Goal: Task Accomplishment & Management: Manage account settings

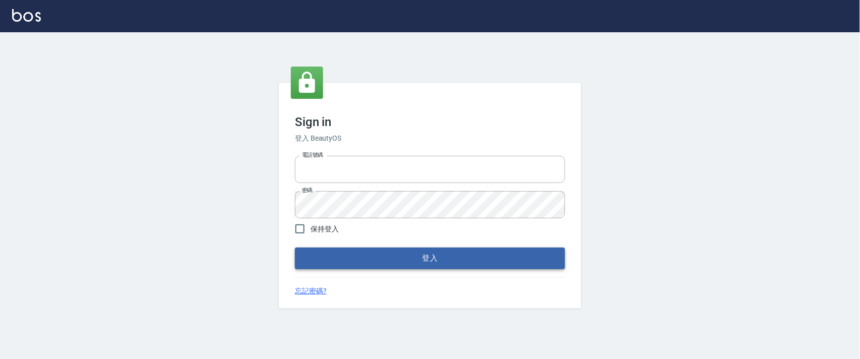
type input "0927987640"
click at [391, 269] on button "登入" at bounding box center [430, 257] width 270 height 21
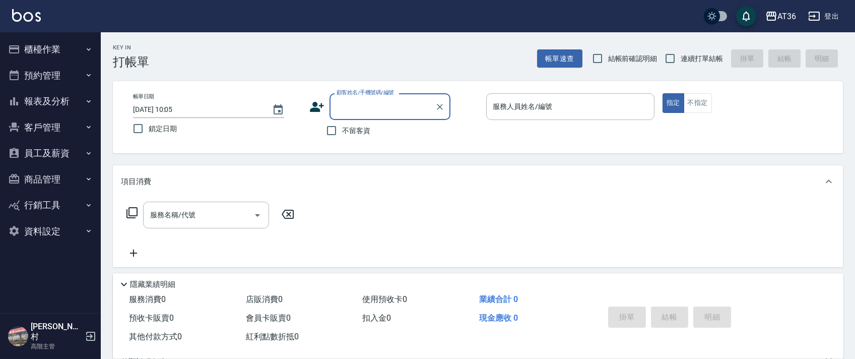
click at [47, 50] on button "櫃檯作業" at bounding box center [50, 49] width 93 height 26
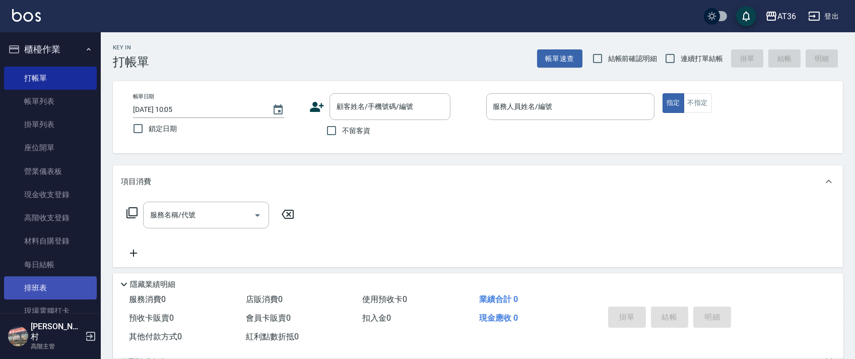
click at [34, 287] on link "排班表" at bounding box center [50, 287] width 93 height 23
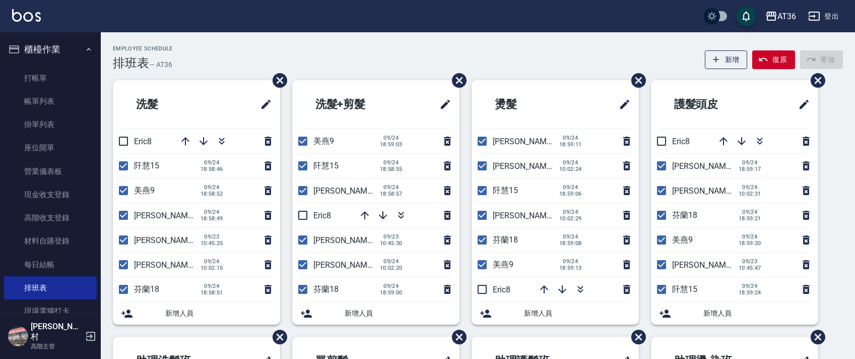
drag, startPoint x: 124, startPoint y: 142, endPoint x: 123, endPoint y: 150, distance: 8.1
click at [124, 142] on input "checkbox" at bounding box center [123, 141] width 21 height 21
checkbox input "true"
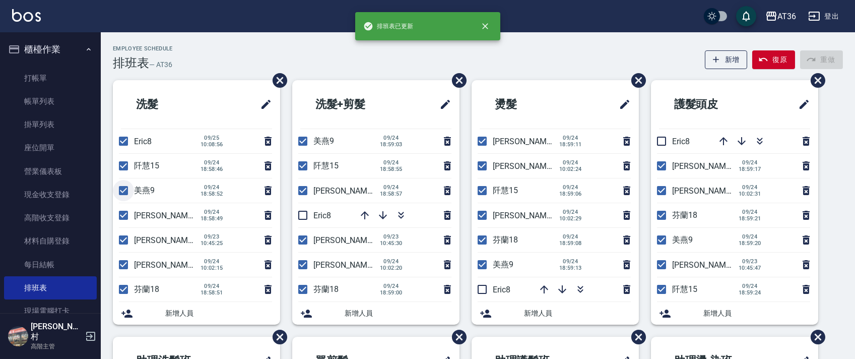
click at [125, 191] on input "checkbox" at bounding box center [123, 190] width 21 height 21
checkbox input "false"
click at [122, 241] on input "checkbox" at bounding box center [123, 239] width 21 height 21
checkbox input "false"
click at [304, 214] on input "checkbox" at bounding box center [302, 215] width 21 height 21
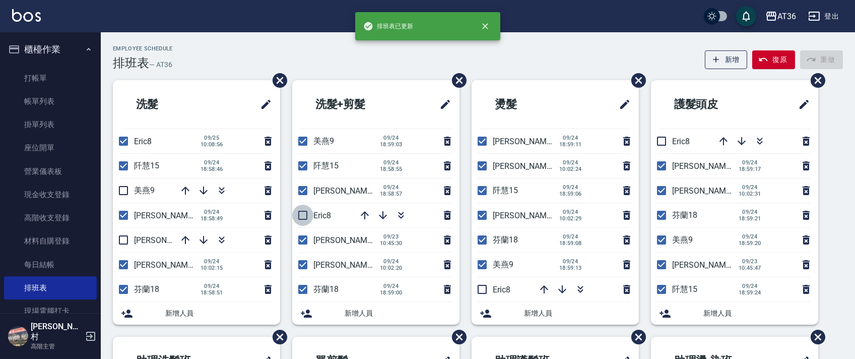
checkbox input "true"
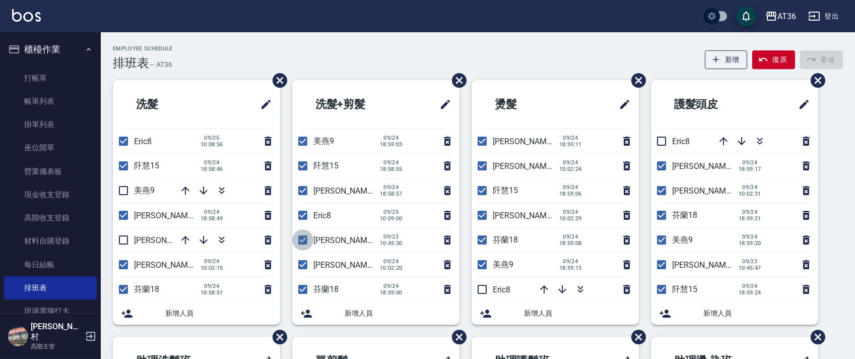
click at [303, 240] on input "checkbox" at bounding box center [302, 239] width 21 height 21
checkbox input "false"
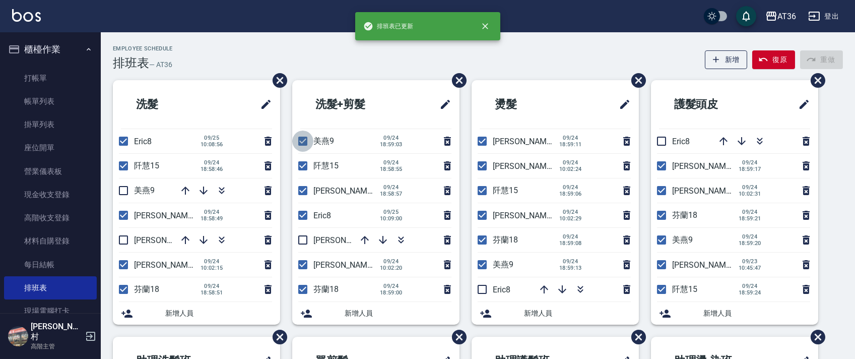
click at [303, 142] on input "checkbox" at bounding box center [302, 141] width 21 height 21
checkbox input "false"
click at [485, 211] on input "checkbox" at bounding box center [482, 215] width 21 height 21
checkbox input "false"
click at [482, 262] on input "checkbox" at bounding box center [482, 264] width 21 height 21
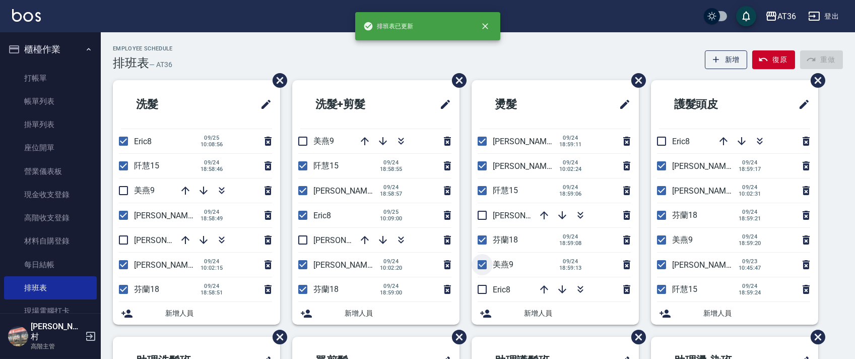
checkbox input "false"
click at [482, 287] on input "checkbox" at bounding box center [482, 289] width 21 height 21
checkbox input "true"
click at [660, 144] on input "checkbox" at bounding box center [661, 141] width 21 height 21
checkbox input "true"
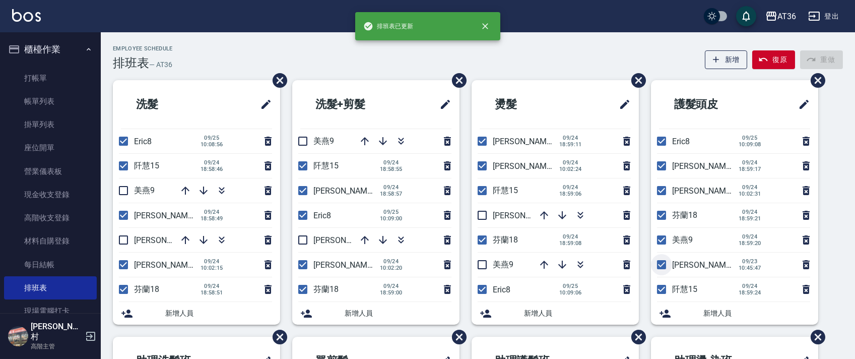
click at [663, 262] on input "checkbox" at bounding box center [661, 264] width 21 height 21
checkbox input "false"
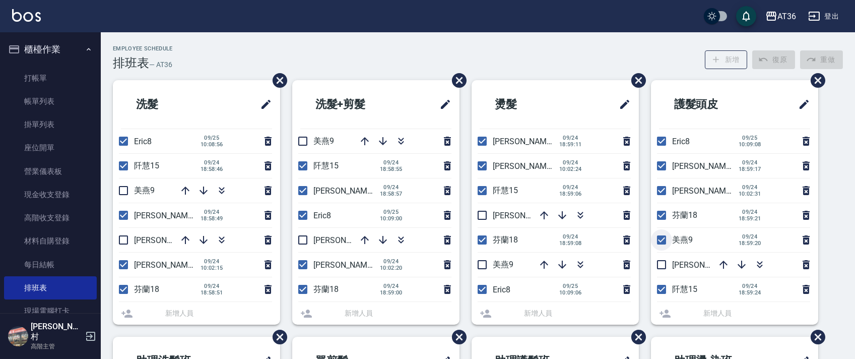
click at [659, 241] on input "checkbox" at bounding box center [661, 239] width 21 height 21
checkbox input "false"
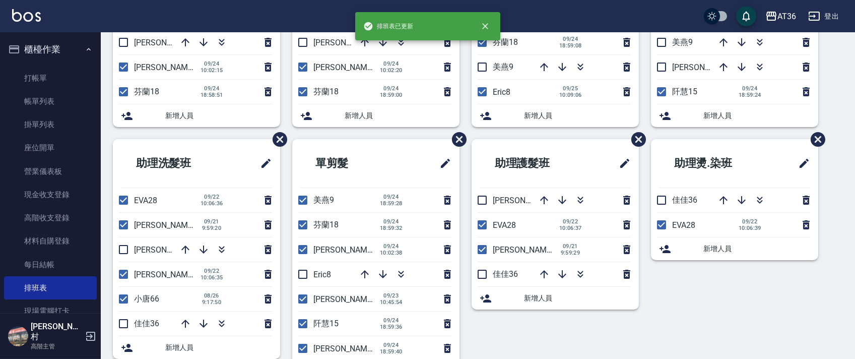
scroll to position [202, 0]
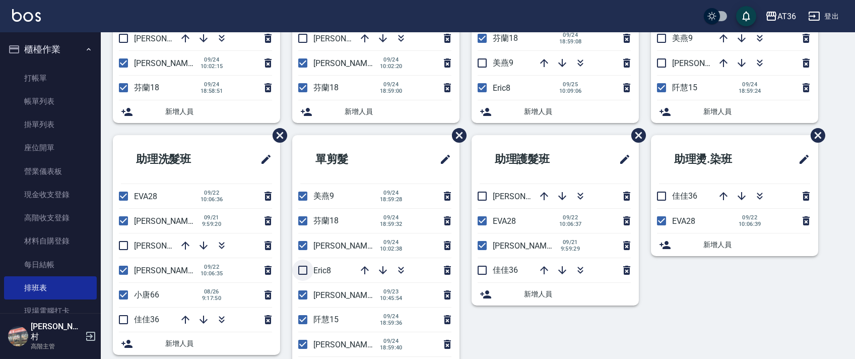
click at [300, 273] on input "checkbox" at bounding box center [302, 270] width 21 height 21
checkbox input "true"
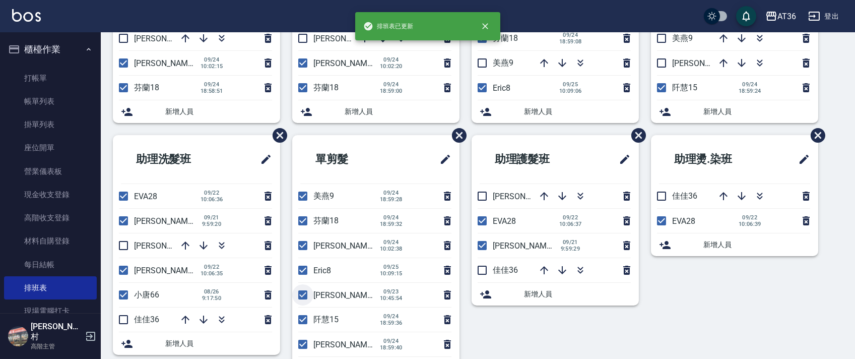
click at [302, 298] on input "checkbox" at bounding box center [302, 294] width 21 height 21
checkbox input "false"
click at [305, 199] on input "checkbox" at bounding box center [302, 195] width 21 height 21
checkbox input "false"
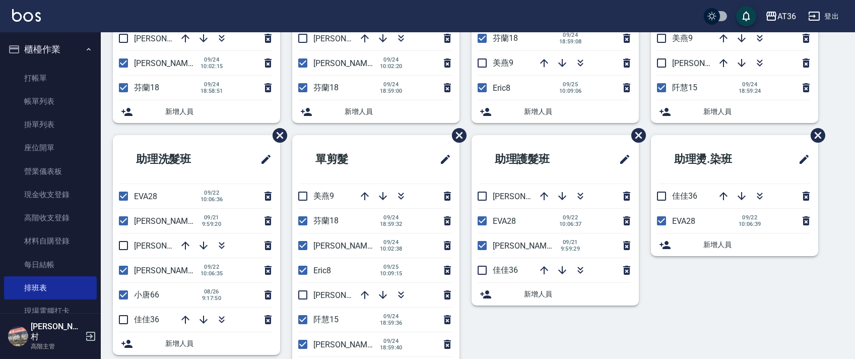
scroll to position [0, 0]
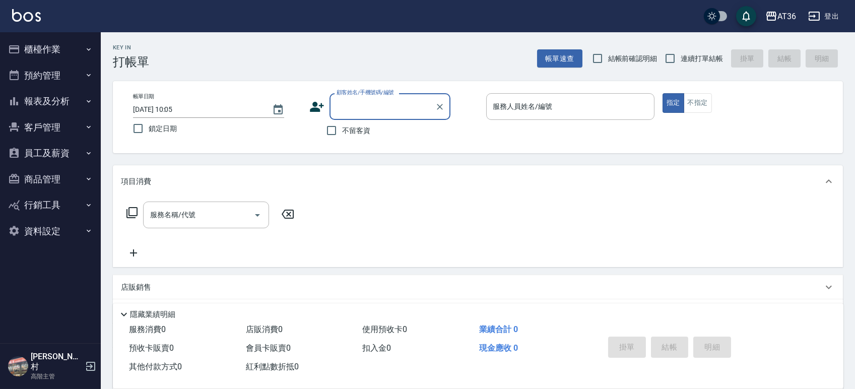
click at [50, 106] on button "報表及分析" at bounding box center [50, 101] width 93 height 26
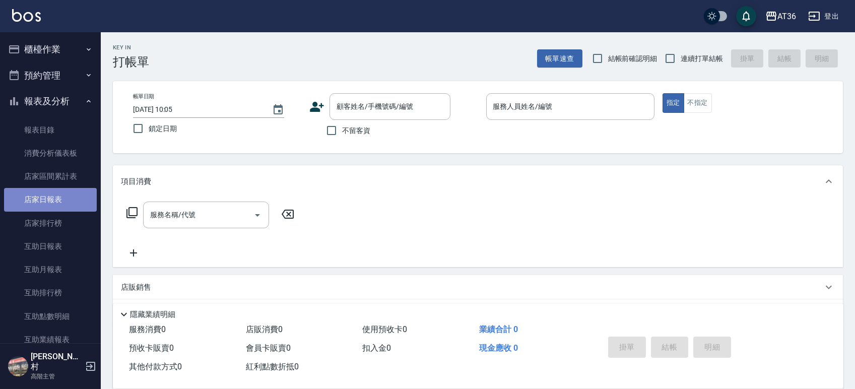
click at [52, 203] on link "店家日報表" at bounding box center [50, 199] width 93 height 23
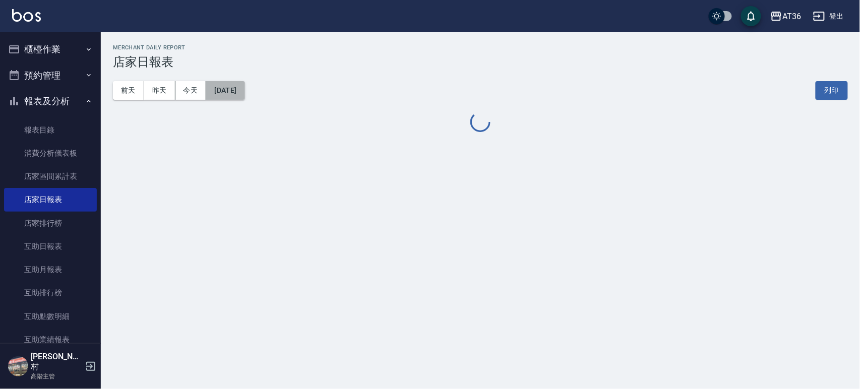
click at [244, 96] on button "[DATE]" at bounding box center [225, 90] width 38 height 19
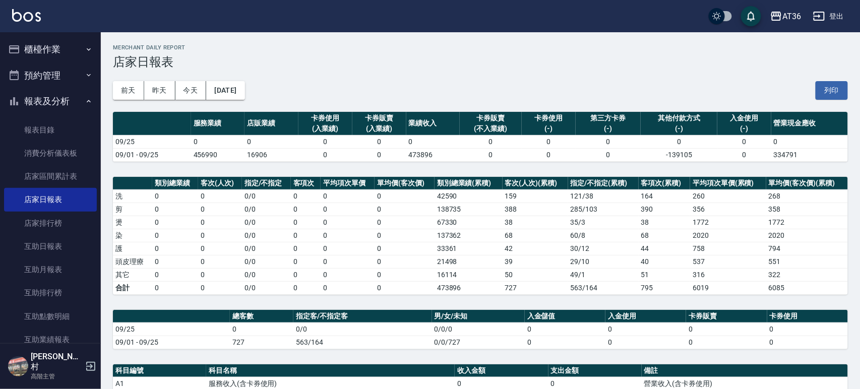
click at [364, 231] on td "0" at bounding box center [348, 235] width 54 height 13
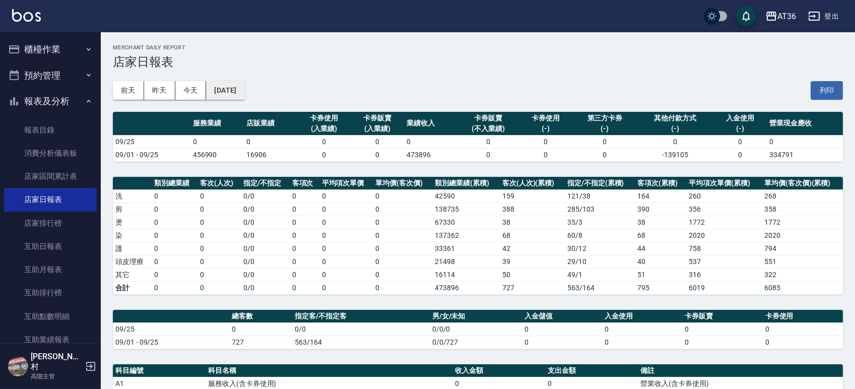
click at [232, 91] on button "[DATE]" at bounding box center [225, 90] width 38 height 19
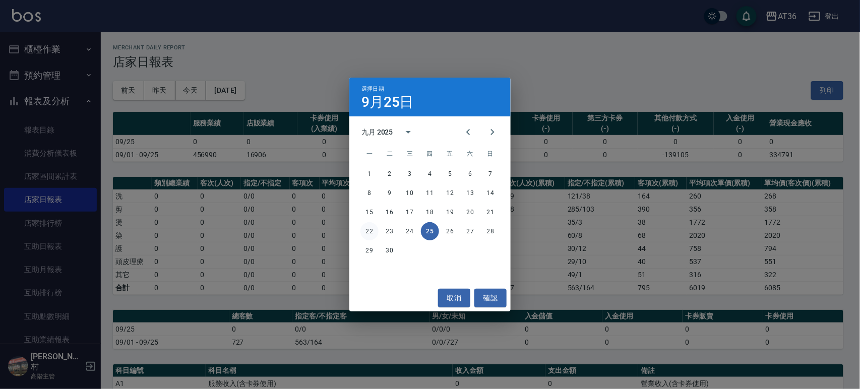
click at [372, 230] on button "22" at bounding box center [369, 231] width 18 height 18
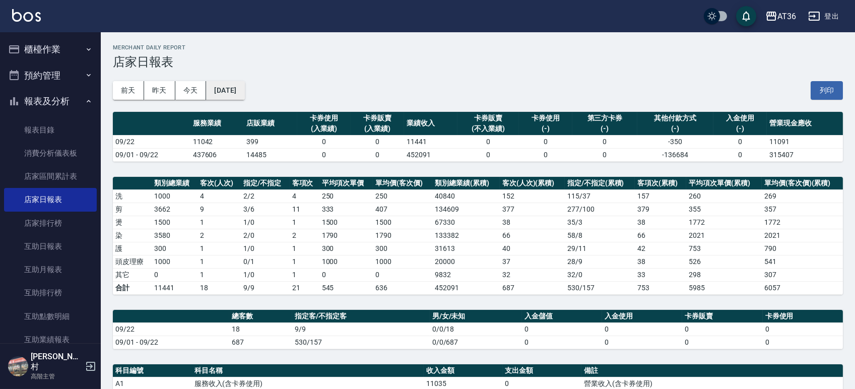
click at [242, 83] on button "[DATE]" at bounding box center [225, 90] width 38 height 19
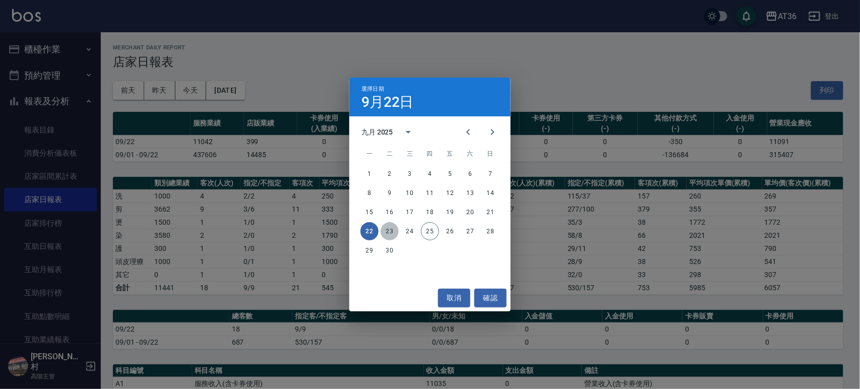
click at [391, 230] on button "23" at bounding box center [390, 231] width 18 height 18
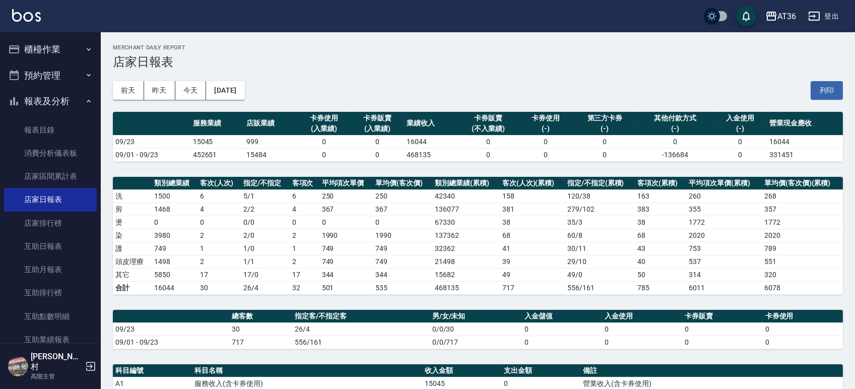
click at [227, 102] on div "[DATE] [DATE] [DATE] [DATE] 列印" at bounding box center [478, 90] width 730 height 43
click at [230, 95] on button "[DATE]" at bounding box center [225, 90] width 38 height 19
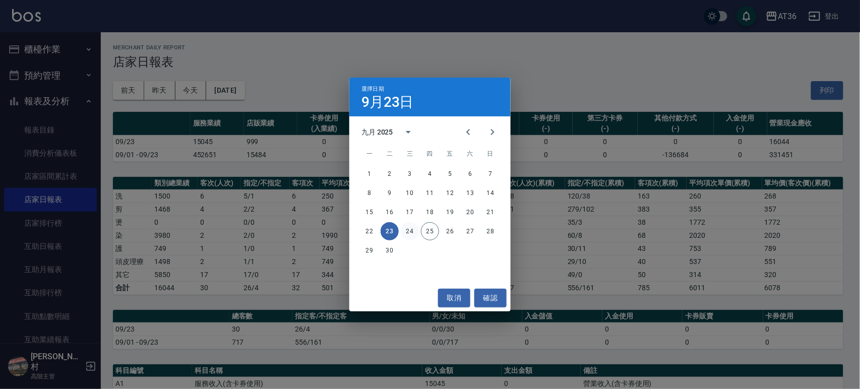
click at [408, 229] on button "24" at bounding box center [410, 231] width 18 height 18
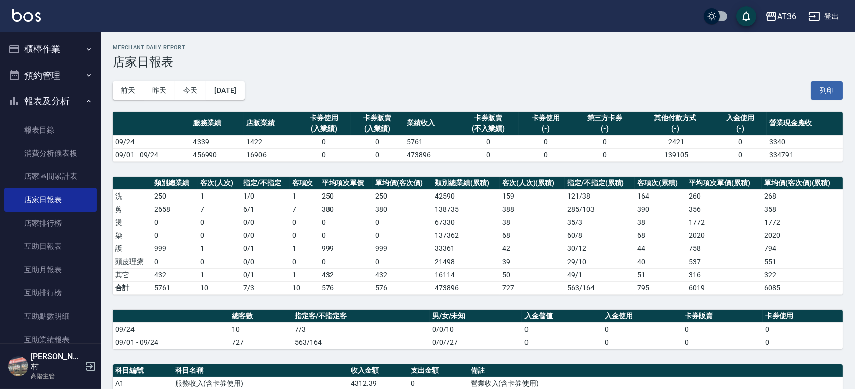
click at [50, 48] on button "櫃檯作業" at bounding box center [50, 49] width 93 height 26
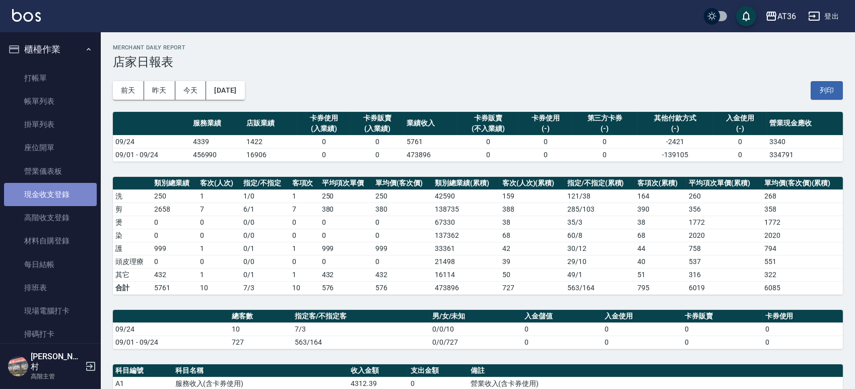
click at [50, 198] on link "現金收支登錄" at bounding box center [50, 194] width 93 height 23
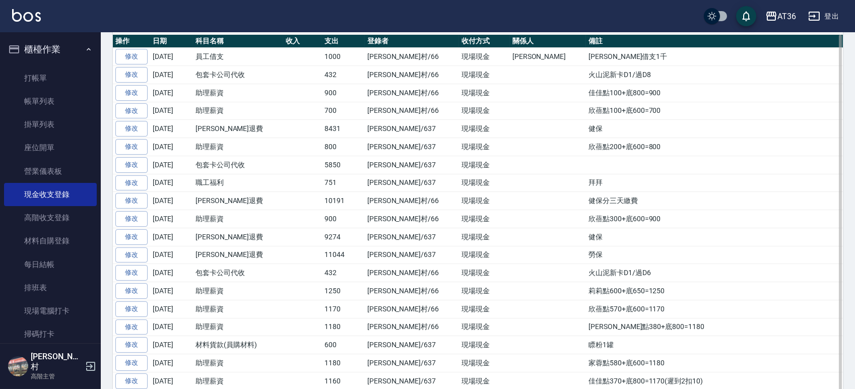
scroll to position [202, 0]
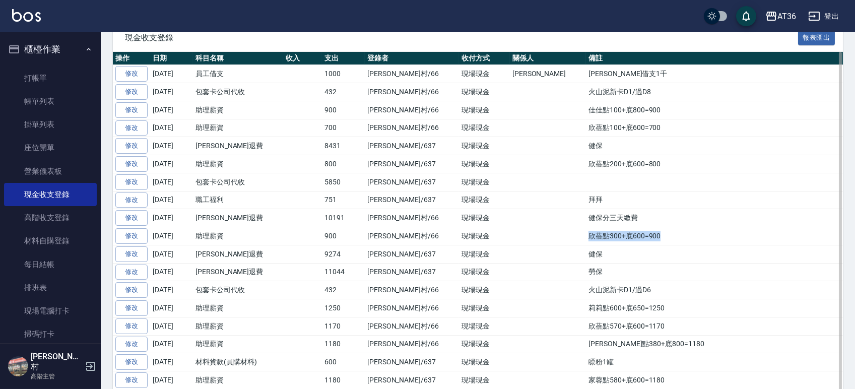
drag, startPoint x: 586, startPoint y: 235, endPoint x: 508, endPoint y: 234, distance: 77.6
click at [508, 234] on tr "修改 [DATE] 助理薪資 900 [PERSON_NAME][GEOGRAPHIC_DATA]/66 現場現金 欣蓓點300+底600=900" at bounding box center [478, 236] width 730 height 18
copy tr "欣蓓點300+底600=900"
drag, startPoint x: 576, startPoint y: 217, endPoint x: 511, endPoint y: 217, distance: 65.5
click at [586, 217] on td "健保分三天繳費" at bounding box center [714, 218] width 257 height 18
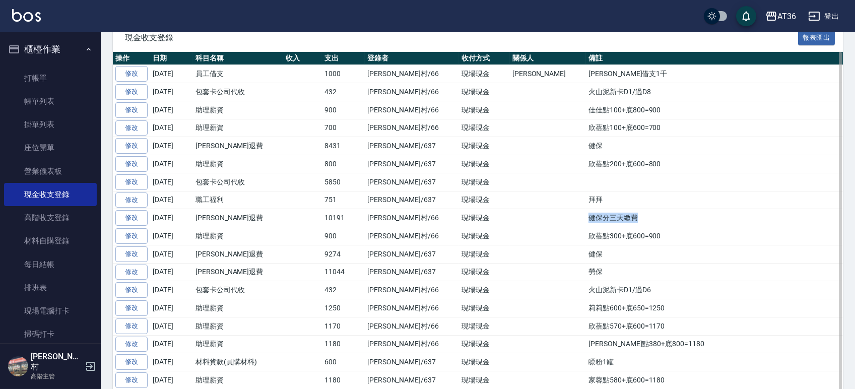
copy td "健保分三天繳費"
click at [586, 204] on td "拜拜" at bounding box center [714, 200] width 257 height 18
drag, startPoint x: 545, startPoint y: 202, endPoint x: 519, endPoint y: 202, distance: 26.2
click at [586, 202] on td "拜拜" at bounding box center [714, 200] width 257 height 18
click at [586, 203] on td "拜拜" at bounding box center [714, 200] width 257 height 18
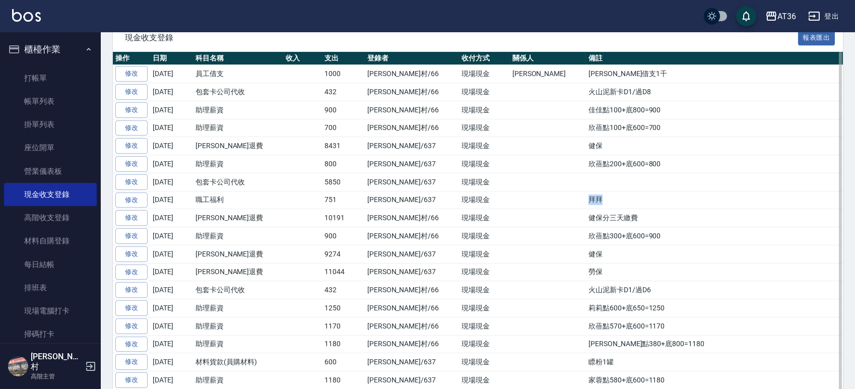
drag, startPoint x: 537, startPoint y: 198, endPoint x: 496, endPoint y: 202, distance: 41.0
click at [500, 202] on tr "修改 [DATE] 職工福利 751 [PERSON_NAME]/637 現場現金 拜拜" at bounding box center [478, 200] width 730 height 18
copy tr "拜拜"
drag, startPoint x: 445, startPoint y: 199, endPoint x: 434, endPoint y: 199, distance: 10.1
click at [459, 199] on td "現場現金" at bounding box center [484, 200] width 51 height 18
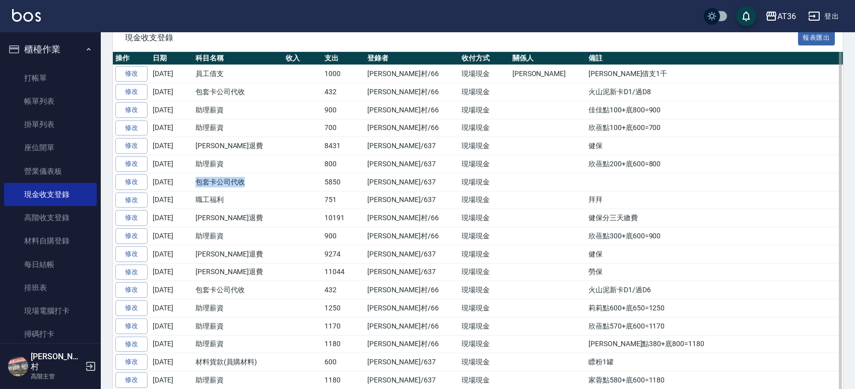
drag, startPoint x: 252, startPoint y: 183, endPoint x: 195, endPoint y: 183, distance: 57.0
click at [195, 183] on td "包套卡公司代收" at bounding box center [238, 182] width 90 height 18
copy td "包套卡公司代收"
click at [586, 171] on td "欣蓓點200+底600=800" at bounding box center [714, 164] width 257 height 18
drag, startPoint x: 591, startPoint y: 161, endPoint x: 510, endPoint y: 167, distance: 81.4
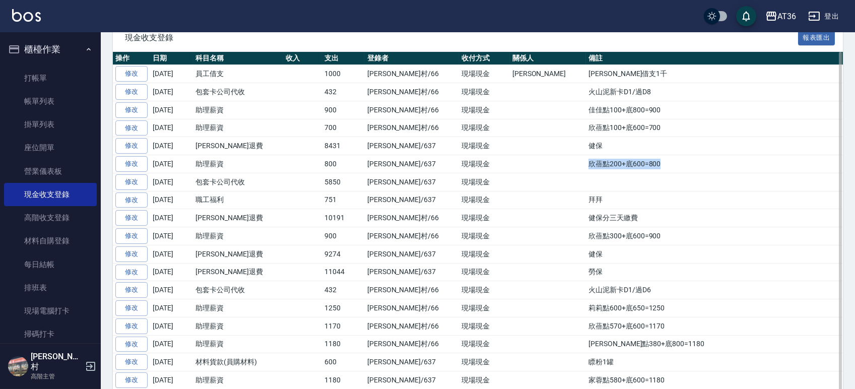
click at [586, 167] on td "欣蓓點200+底600=800" at bounding box center [714, 164] width 257 height 18
copy td "欣蓓點200+底600=800"
click at [586, 148] on td "健保" at bounding box center [714, 146] width 257 height 18
click at [586, 145] on td "健保" at bounding box center [714, 146] width 257 height 18
drag, startPoint x: 585, startPoint y: 127, endPoint x: 509, endPoint y: 128, distance: 75.6
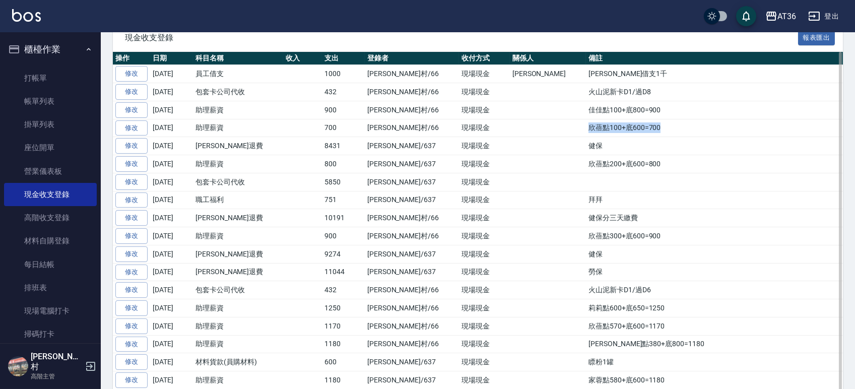
click at [586, 128] on td "欣蓓點100+底600=700" at bounding box center [714, 128] width 257 height 18
copy td "欣蓓點100+底600=700"
drag, startPoint x: 537, startPoint y: 110, endPoint x: 513, endPoint y: 110, distance: 24.7
click at [586, 110] on td "佳佳點100+底800=900" at bounding box center [714, 110] width 257 height 18
copy td "佳佳點100+底800=900"
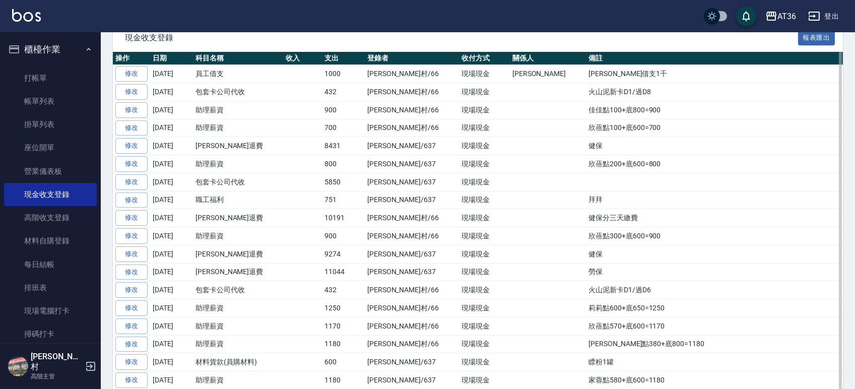
click at [586, 95] on td "火山泥新卡D1/過D8" at bounding box center [714, 92] width 257 height 18
drag, startPoint x: 585, startPoint y: 92, endPoint x: 507, endPoint y: 95, distance: 77.7
click at [507, 95] on tr "修改 [DATE] 包套卡公司代收 432 [PERSON_NAME][GEOGRAPHIC_DATA]/66 現場現金 火山泥新卡D1/過D8" at bounding box center [478, 92] width 730 height 18
copy tr "火山泥新卡D1/過D8"
click at [586, 70] on td "[PERSON_NAME]借支1千" at bounding box center [714, 74] width 257 height 18
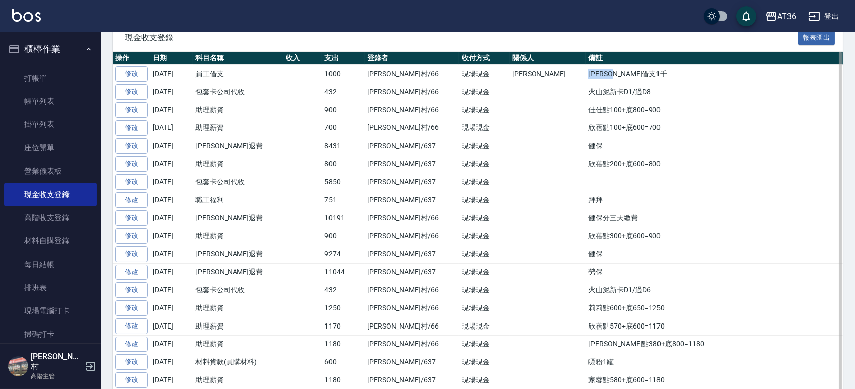
drag, startPoint x: 553, startPoint y: 71, endPoint x: 510, endPoint y: 74, distance: 42.9
click at [586, 74] on td "[PERSON_NAME]借支1千" at bounding box center [714, 74] width 257 height 18
copy td "[PERSON_NAME]借支1千"
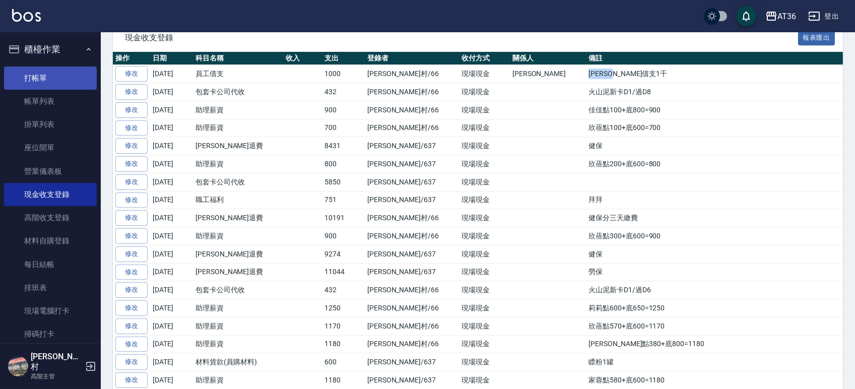
click at [47, 79] on link "打帳單" at bounding box center [50, 78] width 93 height 23
